Goal: Task Accomplishment & Management: Use online tool/utility

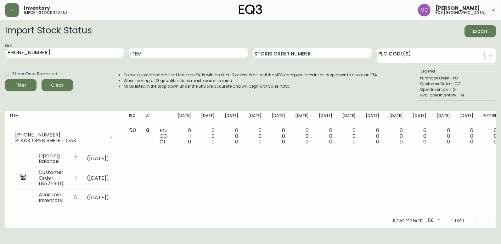
click at [4, 10] on header "Inventory import stock status [PERSON_NAME] eq3 [GEOGRAPHIC_DATA]" at bounding box center [250, 10] width 501 height 20
click at [11, 10] on icon "button" at bounding box center [12, 10] width 4 height 3
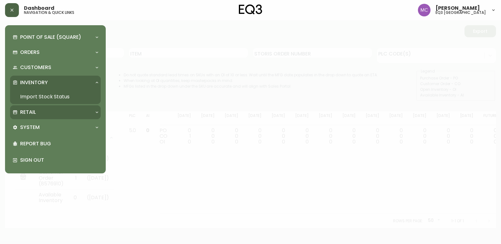
click at [34, 113] on p "Retail" at bounding box center [28, 112] width 16 height 7
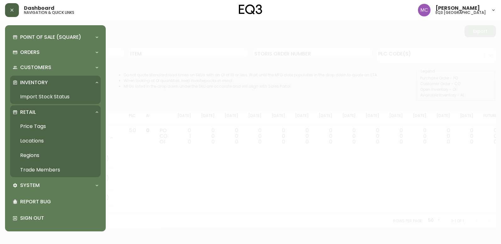
click at [27, 170] on link "Trade Members" at bounding box center [55, 169] width 91 height 14
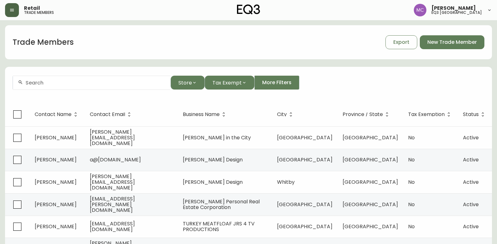
click at [111, 86] on div at bounding box center [91, 83] width 157 height 14
type input "M"
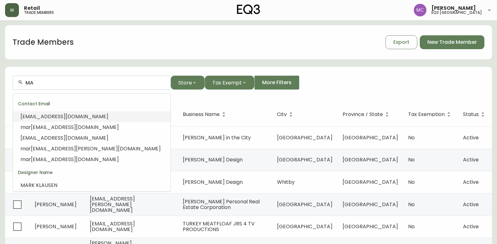
type input "M"
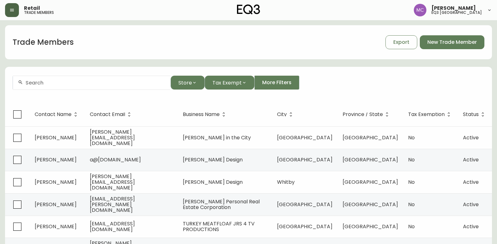
click at [316, 49] on div "Trade Members Export New Trade Member" at bounding box center [248, 42] width 486 height 20
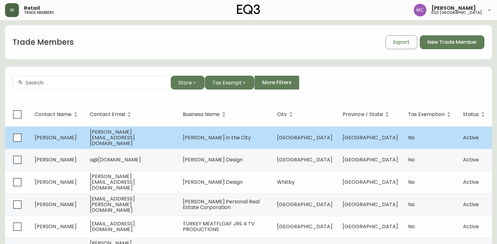
click at [60, 139] on span "[PERSON_NAME]" at bounding box center [56, 137] width 42 height 7
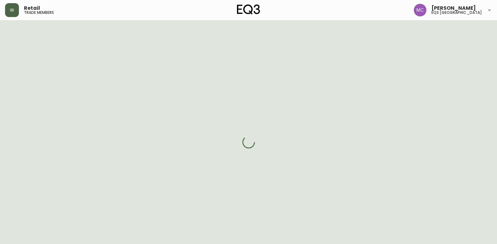
select select "BC"
select select "CA"
select select "CA_EN"
select select "Other"
select select "Real Estate Agent"
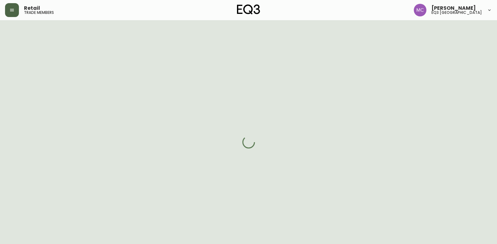
select select "false"
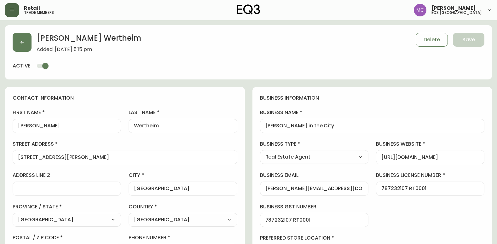
type input "EQ3 [GEOGRAPHIC_DATA]"
select select "cjw10z96p001r6gs00juufhhe"
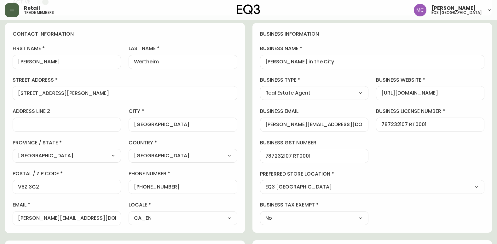
scroll to position [3, 0]
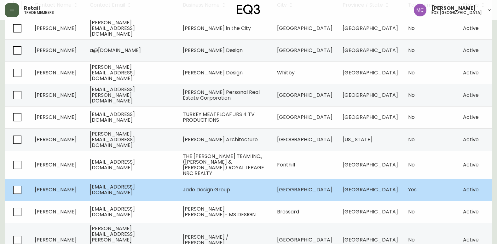
scroll to position [117, 0]
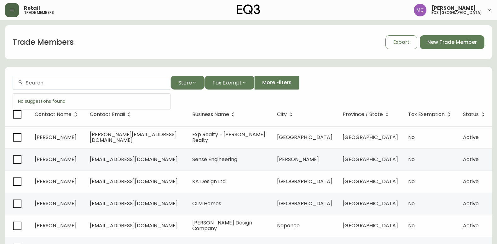
click at [62, 82] on input "text" at bounding box center [96, 83] width 140 height 6
click at [119, 80] on input "CONCORD" at bounding box center [96, 83] width 140 height 6
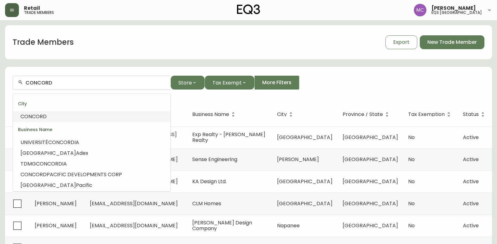
click at [119, 80] on input "CONCORD" at bounding box center [96, 83] width 140 height 6
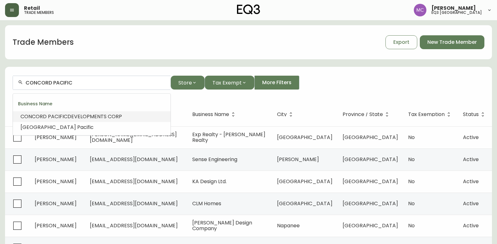
type input "CONCORD PACIFIC DEVELOPMENTS CORP"
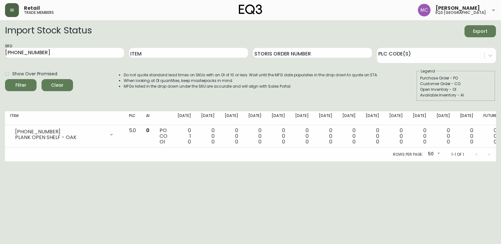
click at [14, 12] on icon "button" at bounding box center [11, 10] width 5 height 5
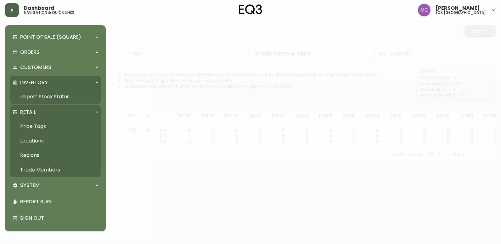
click at [185, 9] on div "Dashboard navigation & quick links [PERSON_NAME] eq3 [GEOGRAPHIC_DATA]" at bounding box center [250, 10] width 491 height 20
click at [10, 10] on icon "button" at bounding box center [11, 10] width 5 height 5
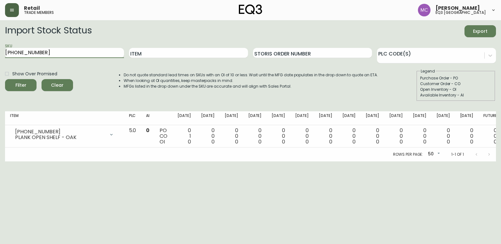
drag, startPoint x: 71, startPoint y: 56, endPoint x: 0, endPoint y: 41, distance: 72.7
click at [0, 49] on html "Retail trade members [PERSON_NAME] eq3 [GEOGRAPHIC_DATA] Import Stock Status Ex…" at bounding box center [250, 80] width 501 height 161
click at [181, 54] on input "Item" at bounding box center [188, 53] width 119 height 10
type input "PI"
click at [5, 79] on button "Filter" at bounding box center [20, 85] width 31 height 12
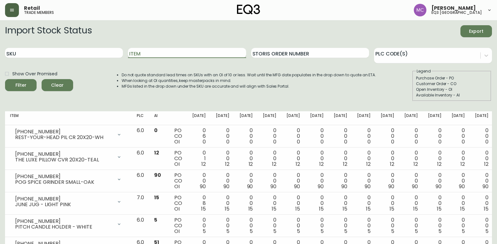
click at [175, 50] on input "Item" at bounding box center [187, 53] width 118 height 10
click at [5, 79] on button "Filter" at bounding box center [20, 85] width 31 height 12
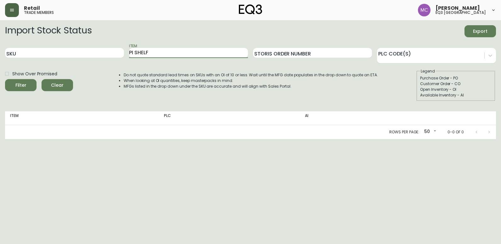
click at [5, 79] on button "Filter" at bounding box center [20, 85] width 31 height 12
type input "PI SHELF"
click at [5, 79] on button "Filter" at bounding box center [20, 85] width 31 height 12
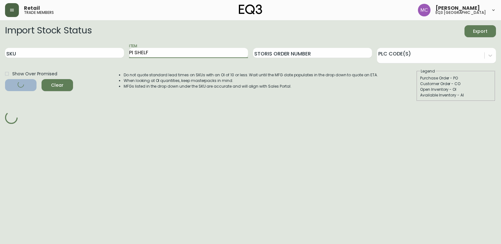
click at [5, 79] on button "Filter" at bounding box center [20, 85] width 31 height 12
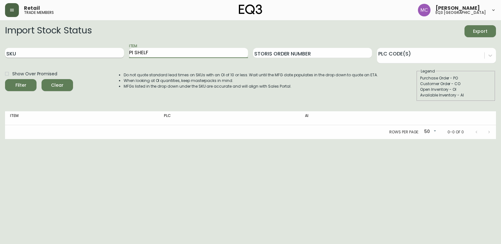
click at [48, 55] on input "SKU" at bounding box center [64, 53] width 119 height 10
paste input "[PHONE_NUMBER]"
type input "[PHONE_NUMBER]"
click at [54, 55] on input "[PHONE_NUMBER]" at bounding box center [64, 53] width 119 height 10
click at [5, 79] on button "Filter" at bounding box center [20, 85] width 31 height 12
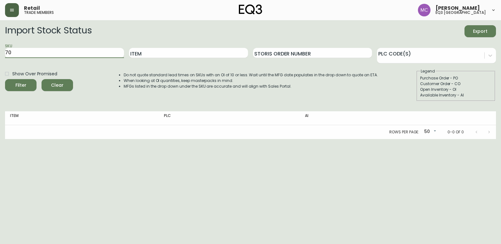
type input "7"
paste input "[PHONE_NUMBER]"
click at [5, 79] on button "Filter" at bounding box center [20, 85] width 31 height 12
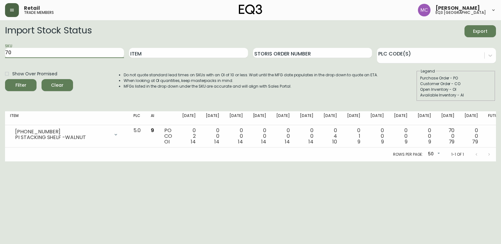
type input "7"
paste input "[PHONE_NUMBER]"
click at [5, 79] on button "Filter" at bounding box center [20, 85] width 31 height 12
click at [81, 53] on input "[PHONE_NUMBER]" at bounding box center [64, 53] width 119 height 10
type input "7"
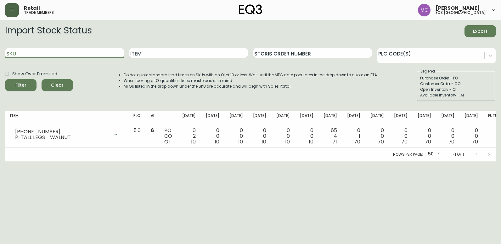
paste input "[PHONE_NUMBER]"
type input "[PHONE_NUMBER]"
click at [5, 79] on button "Filter" at bounding box center [20, 85] width 31 height 12
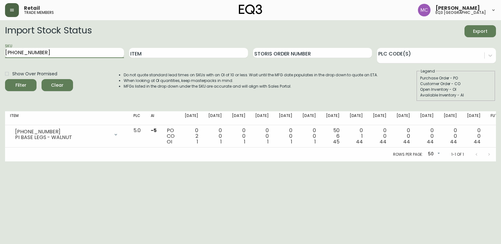
click at [5, 79] on button "Filter" at bounding box center [20, 85] width 31 height 12
drag, startPoint x: 48, startPoint y: 50, endPoint x: 0, endPoint y: 48, distance: 48.2
click at [0, 48] on html "Retail trade members [PERSON_NAME] eq3 [GEOGRAPHIC_DATA] Import Stock Status Ex…" at bounding box center [250, 80] width 501 height 161
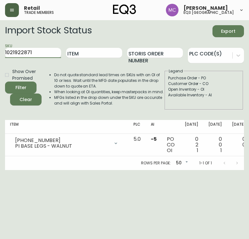
type input "1021922871"
click at [50, 52] on input "1021922871" at bounding box center [33, 53] width 56 height 10
click at [5, 82] on button "Filter" at bounding box center [20, 88] width 31 height 12
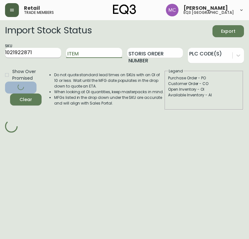
click at [5, 82] on button "Filter" at bounding box center [20, 88] width 31 height 12
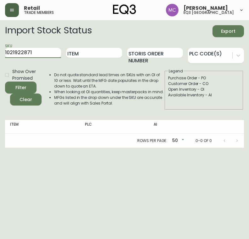
drag, startPoint x: 50, startPoint y: 52, endPoint x: -1, endPoint y: 51, distance: 51.6
click at [0, 51] on html "Retail trade members [PERSON_NAME] eq3 [GEOGRAPHIC_DATA] Import Stock Status Ex…" at bounding box center [124, 74] width 249 height 148
drag, startPoint x: 41, startPoint y: 55, endPoint x: 43, endPoint y: 50, distance: 5.4
click at [41, 55] on input "SKU" at bounding box center [33, 53] width 56 height 10
click at [51, 52] on input "[PHONE_NUMBER]" at bounding box center [33, 53] width 56 height 10
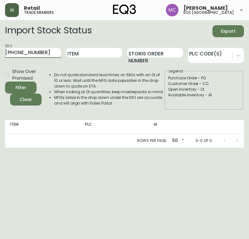
click at [5, 82] on button "Filter" at bounding box center [20, 88] width 31 height 12
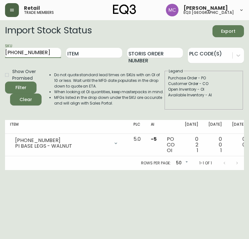
drag, startPoint x: 51, startPoint y: 54, endPoint x: -1, endPoint y: 54, distance: 52.6
click at [0, 54] on html "Retail trade members [PERSON_NAME] eq3 [GEOGRAPHIC_DATA] Import Stock Status Ex…" at bounding box center [124, 85] width 249 height 170
click at [47, 52] on input "[PHONE_NUMBER]" at bounding box center [33, 53] width 56 height 10
click at [5, 82] on button "Filter" at bounding box center [20, 88] width 31 height 12
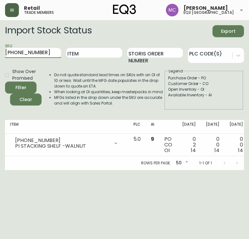
drag, startPoint x: 43, startPoint y: 53, endPoint x: -1, endPoint y: 50, distance: 44.5
click at [0, 50] on html "Retail trade members [PERSON_NAME] eq3 [GEOGRAPHIC_DATA] Import Stock Status Ex…" at bounding box center [124, 85] width 249 height 170
click at [5, 82] on button "Filter" at bounding box center [20, 88] width 31 height 12
type input "7"
type input "[PHONE_NUMBER]"
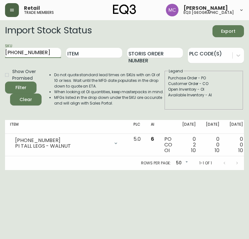
click at [5, 82] on button "Filter" at bounding box center [20, 88] width 31 height 12
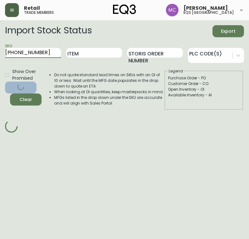
click at [5, 82] on button "Filter" at bounding box center [20, 88] width 31 height 12
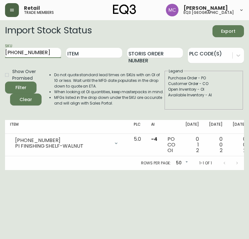
drag, startPoint x: 45, startPoint y: 51, endPoint x: 0, endPoint y: 39, distance: 47.0
click at [0, 47] on html "Retail trade members [PERSON_NAME] eq3 [GEOGRAPHIC_DATA] Import Stock Status Ex…" at bounding box center [124, 85] width 249 height 170
click at [48, 50] on input "SKU" at bounding box center [33, 53] width 56 height 10
type input "[PHONE_NUMBER]"
click at [55, 55] on input "[PHONE_NUMBER]" at bounding box center [33, 53] width 56 height 10
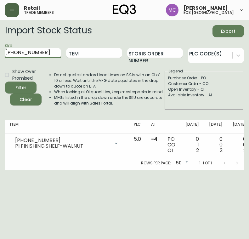
click at [5, 82] on button "Filter" at bounding box center [20, 88] width 31 height 12
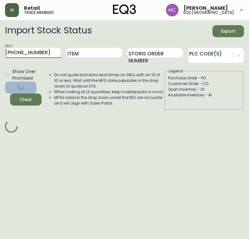
click at [5, 82] on button "Filter" at bounding box center [20, 88] width 31 height 12
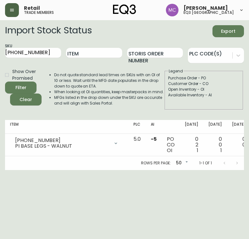
click at [43, 170] on html "Retail trade members [PERSON_NAME] eq3 [GEOGRAPHIC_DATA] Import Stock Status Ex…" at bounding box center [124, 85] width 249 height 170
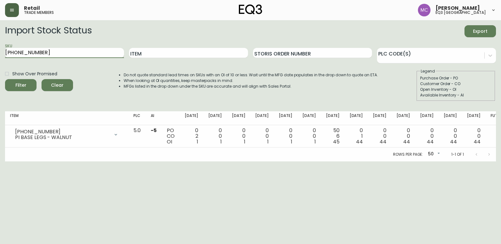
click at [62, 54] on input "[PHONE_NUMBER]" at bounding box center [64, 53] width 119 height 10
